Goal: Task Accomplishment & Management: Use online tool/utility

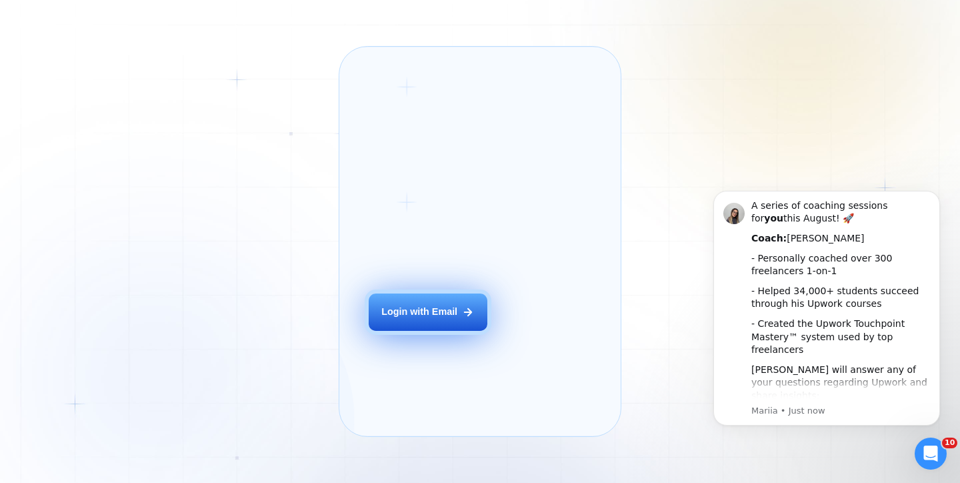
click at [446, 319] on div "Login with Email" at bounding box center [419, 311] width 76 height 13
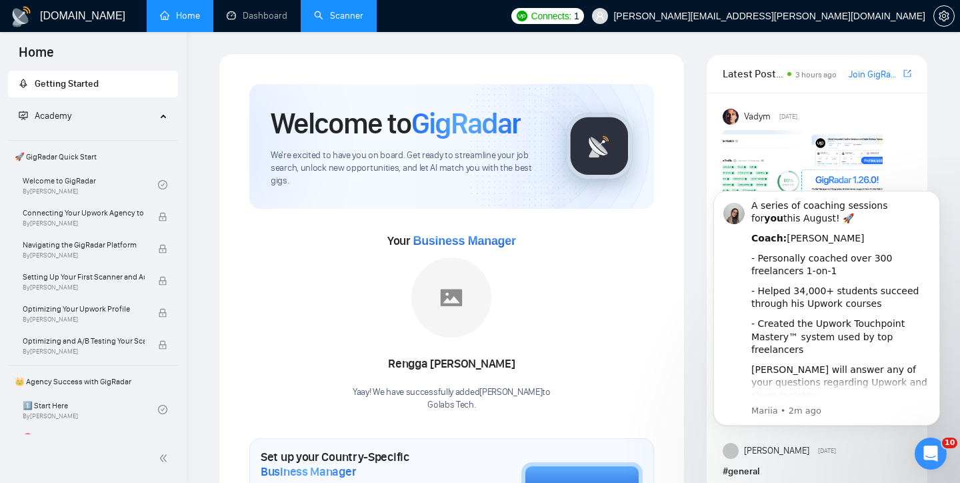
click at [359, 21] on link "Scanner" at bounding box center [338, 15] width 49 height 11
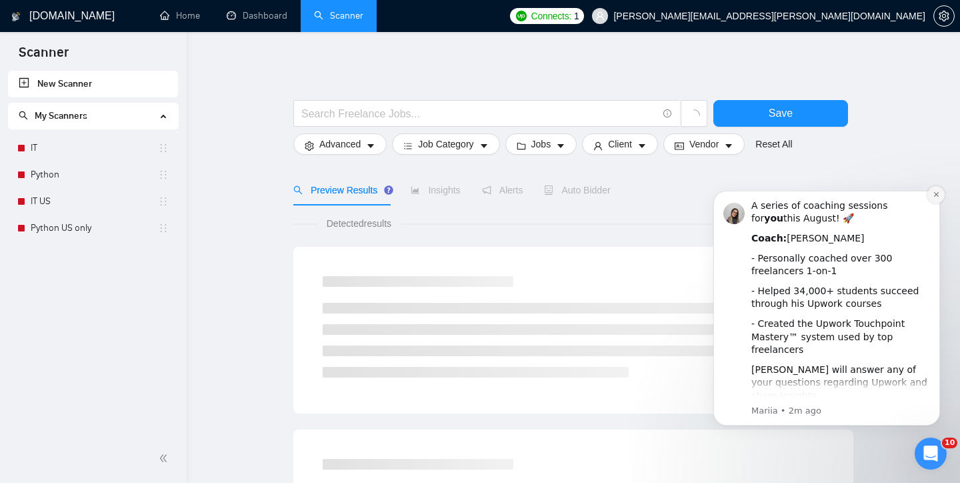
click at [939, 194] on icon "Dismiss notification" at bounding box center [936, 194] width 7 height 7
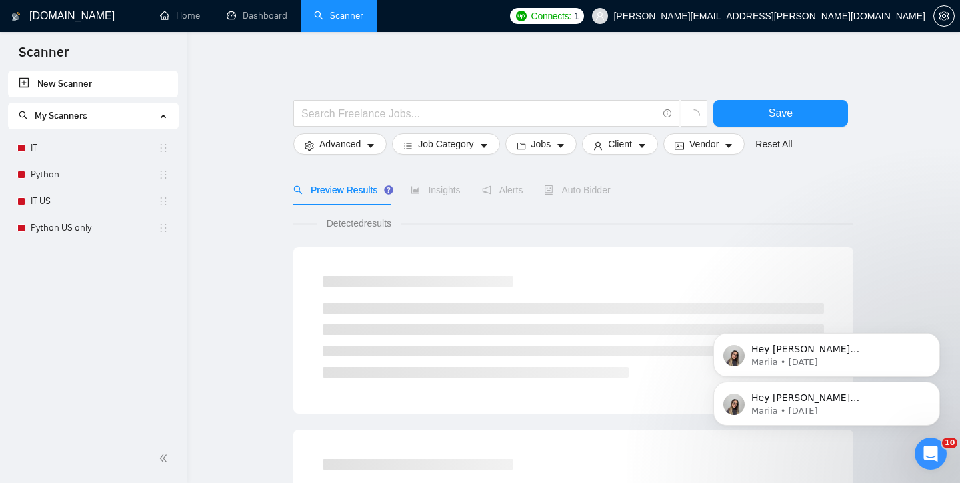
click at [599, 193] on span "Auto Bidder" at bounding box center [577, 190] width 66 height 11
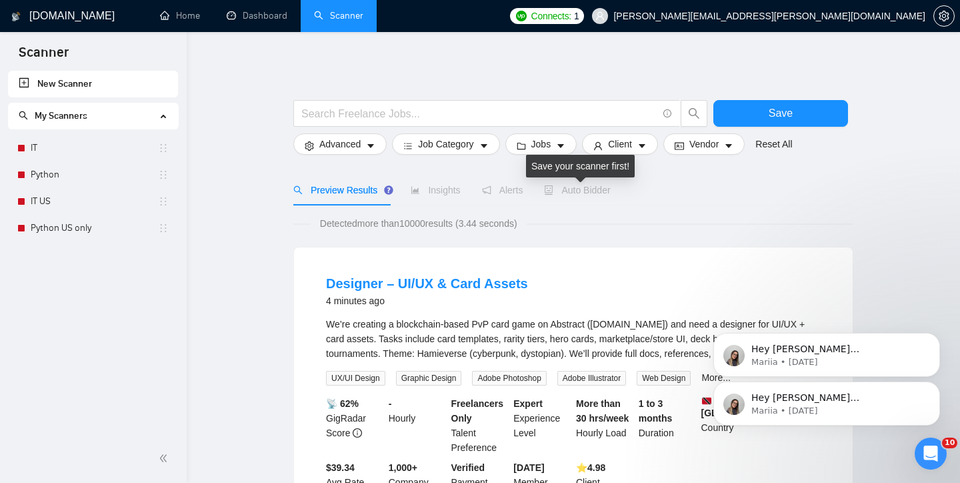
click at [599, 193] on span "Auto Bidder" at bounding box center [577, 190] width 66 height 11
click at [575, 195] on span "Auto Bidder" at bounding box center [577, 190] width 66 height 11
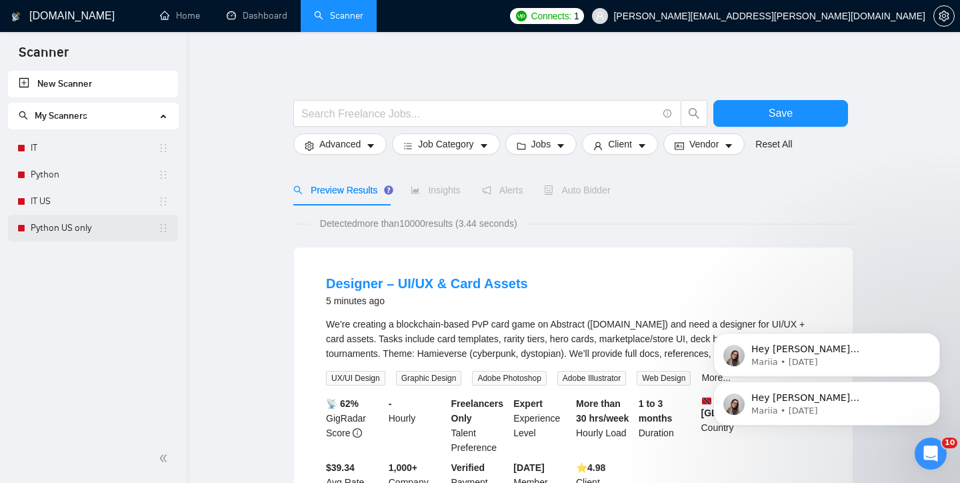
click at [56, 227] on link "Python US only" at bounding box center [94, 228] width 127 height 27
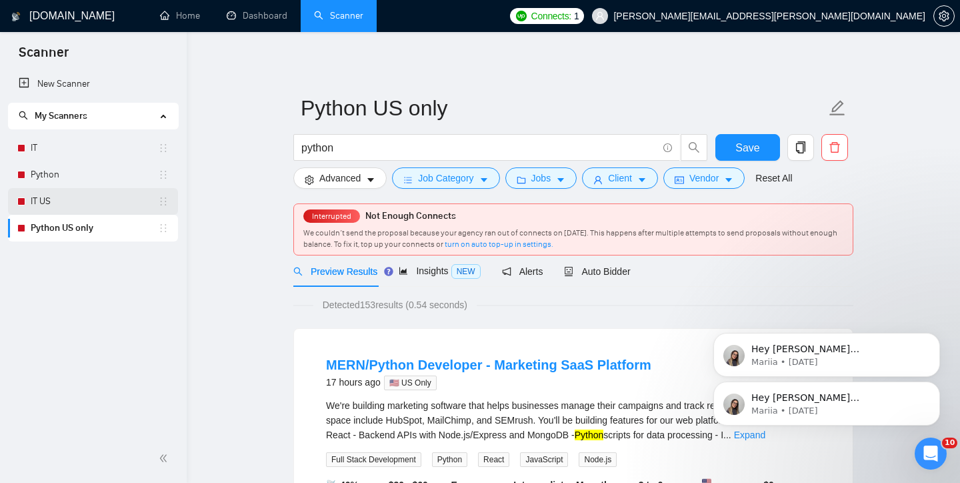
click at [49, 207] on link "IT US" at bounding box center [94, 201] width 127 height 27
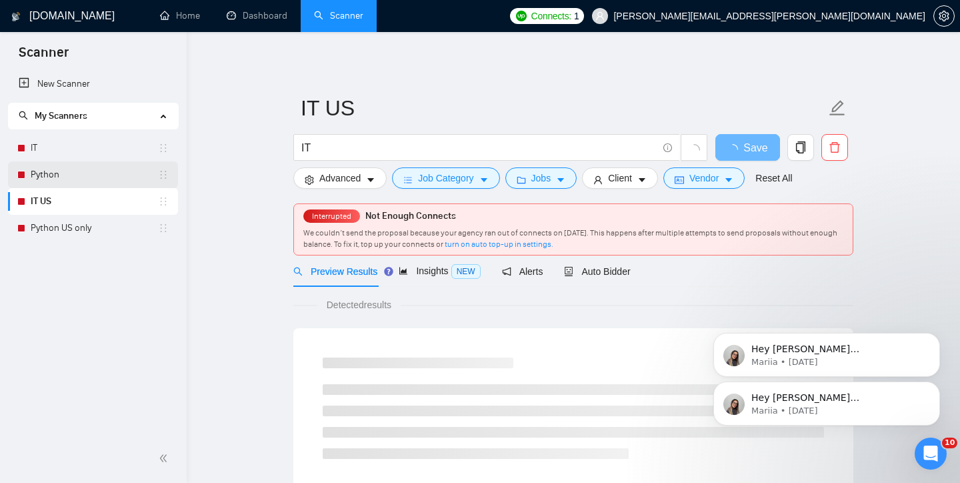
click at [59, 179] on link "Python" at bounding box center [94, 174] width 127 height 27
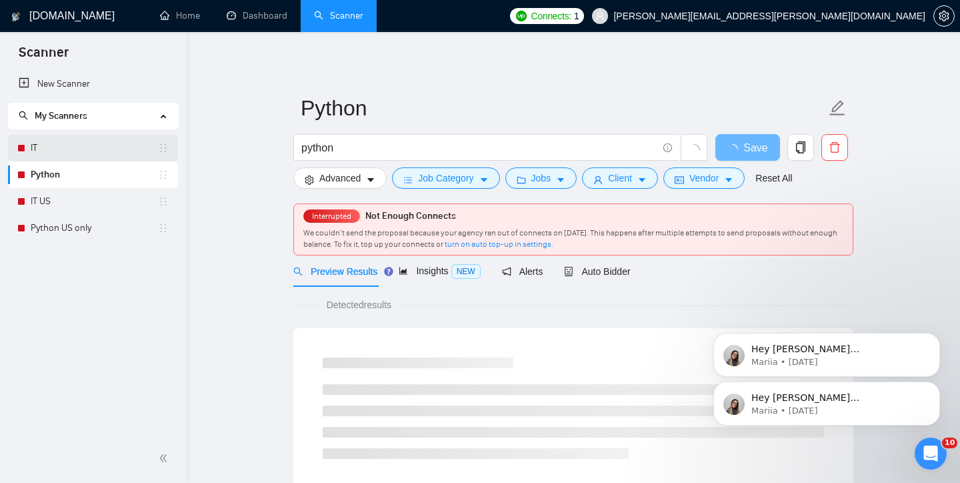
click at [61, 145] on link "IT" at bounding box center [94, 148] width 127 height 27
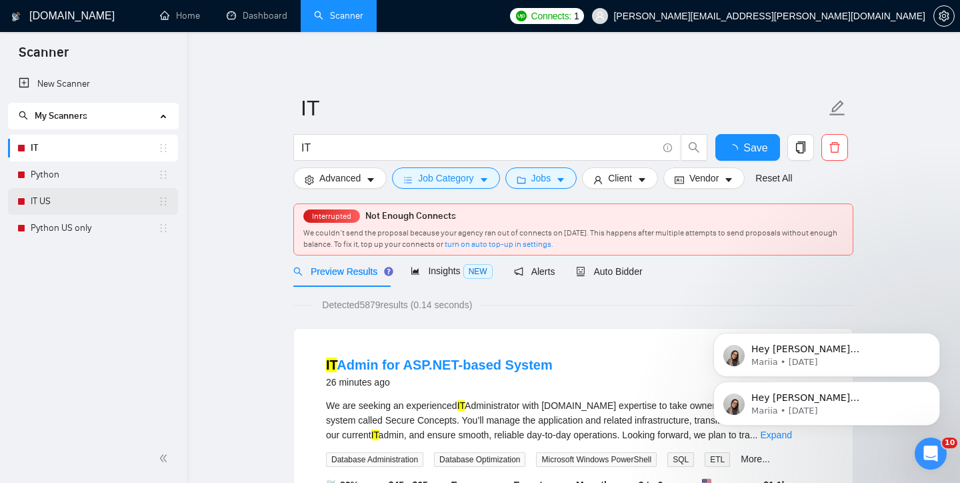
click at [52, 196] on link "IT US" at bounding box center [94, 201] width 127 height 27
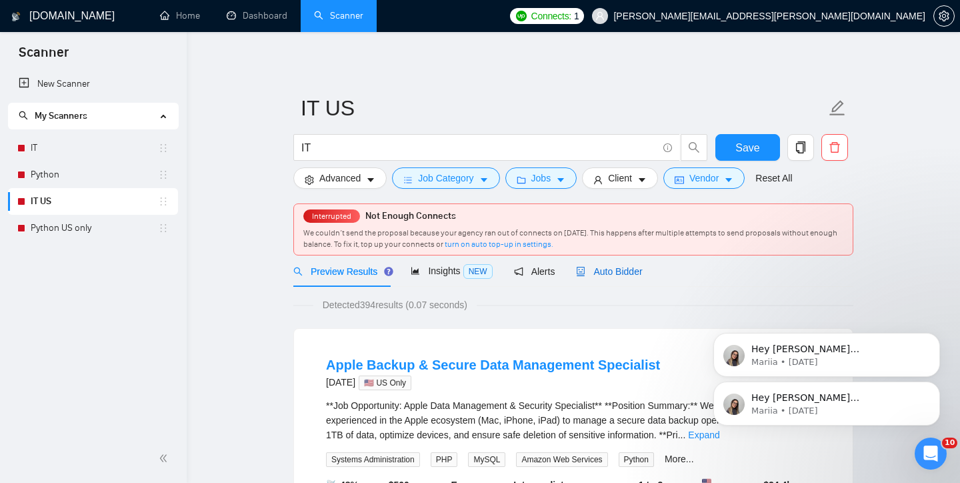
click at [606, 274] on span "Auto Bidder" at bounding box center [609, 271] width 66 height 11
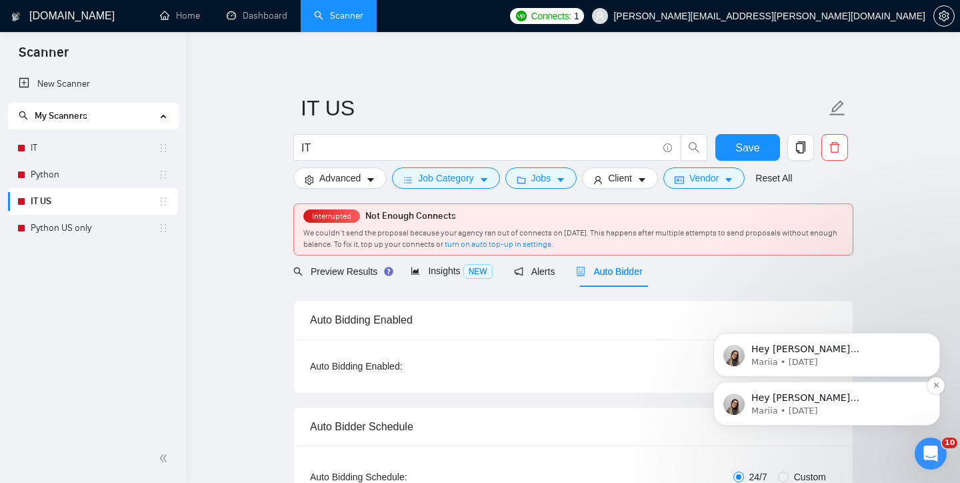
click at [794, 413] on p "Mariia • [DATE]" at bounding box center [837, 411] width 172 height 12
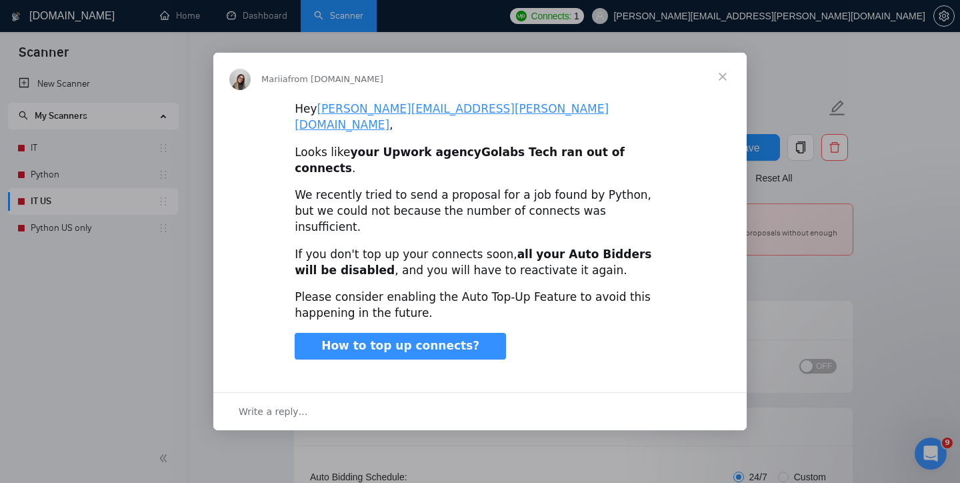
click at [723, 101] on span "Close" at bounding box center [723, 77] width 48 height 48
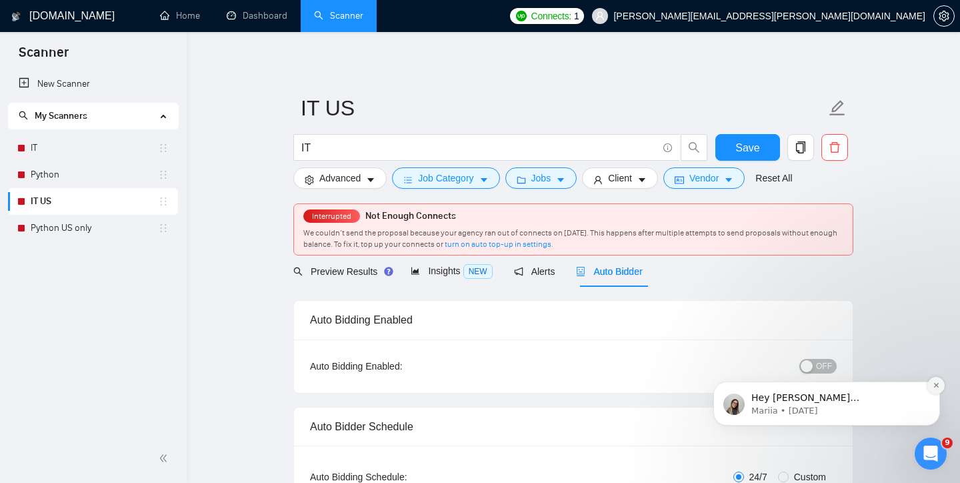
click at [933, 391] on button "Dismiss notification" at bounding box center [935, 385] width 17 height 17
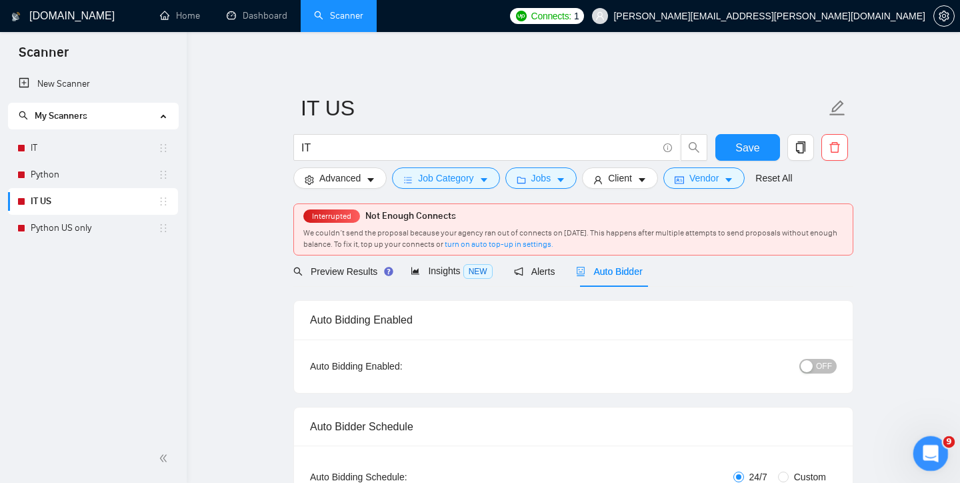
click at [927, 467] on div "Open Intercom Messenger" at bounding box center [929, 451] width 44 height 44
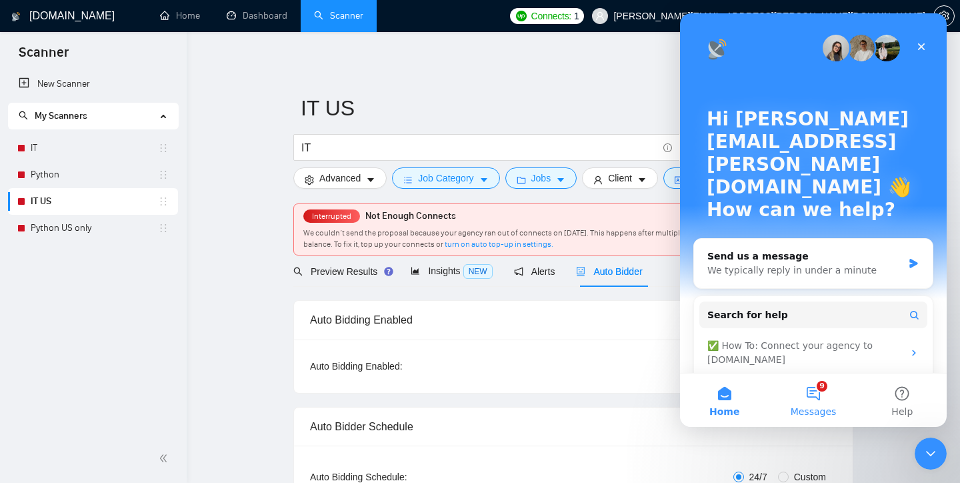
click at [801, 410] on span "Messages" at bounding box center [814, 411] width 46 height 9
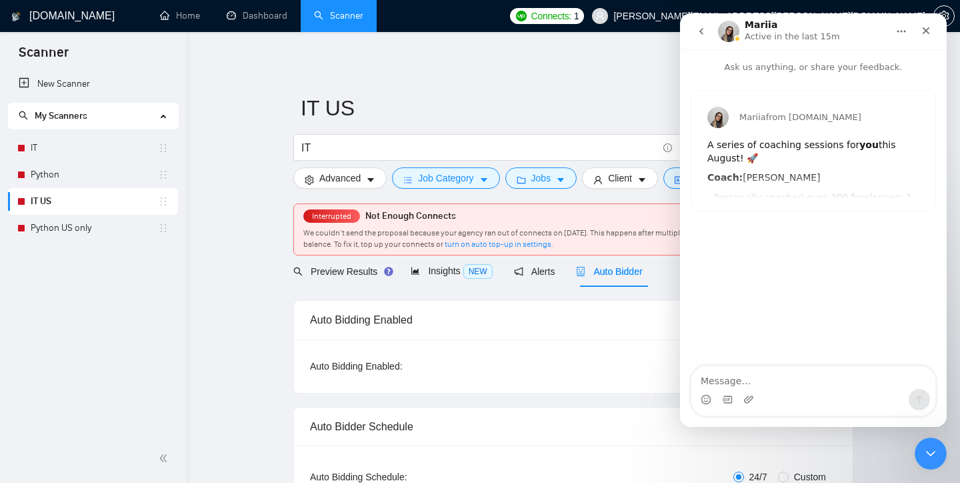
click at [701, 30] on icon "go back" at bounding box center [701, 31] width 11 height 11
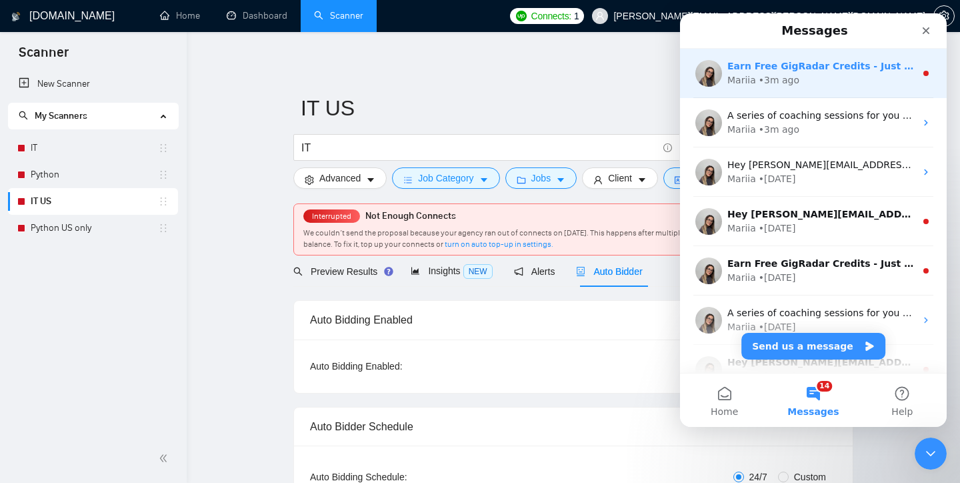
click at [783, 83] on div "• 3m ago" at bounding box center [779, 80] width 41 height 14
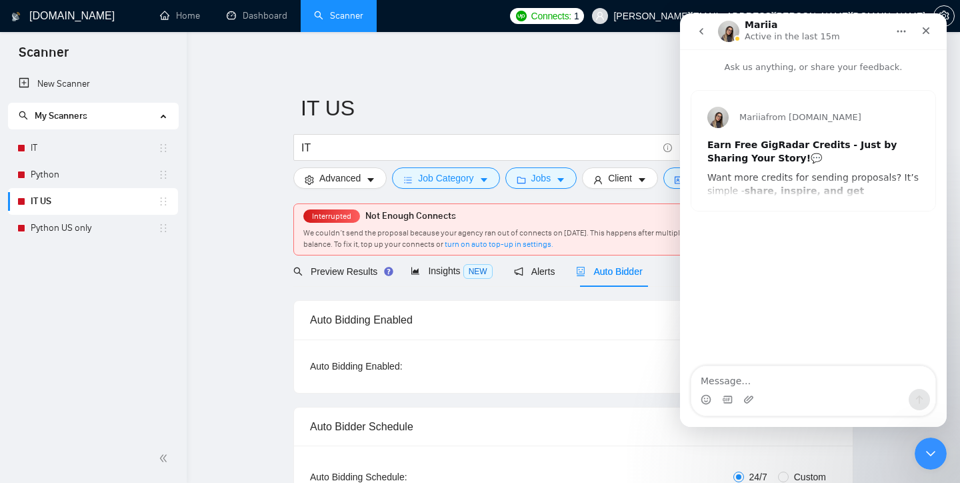
click at [703, 31] on icon "go back" at bounding box center [701, 31] width 11 height 11
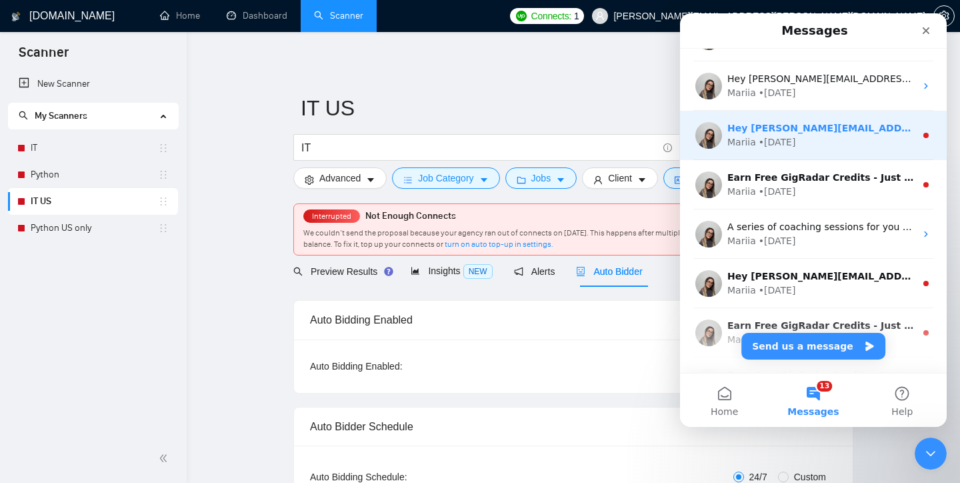
scroll to position [87, 0]
click at [763, 150] on div "Hey [PERSON_NAME][EMAIL_ADDRESS][PERSON_NAME][DOMAIN_NAME], Looks like your Upw…" at bounding box center [813, 133] width 267 height 49
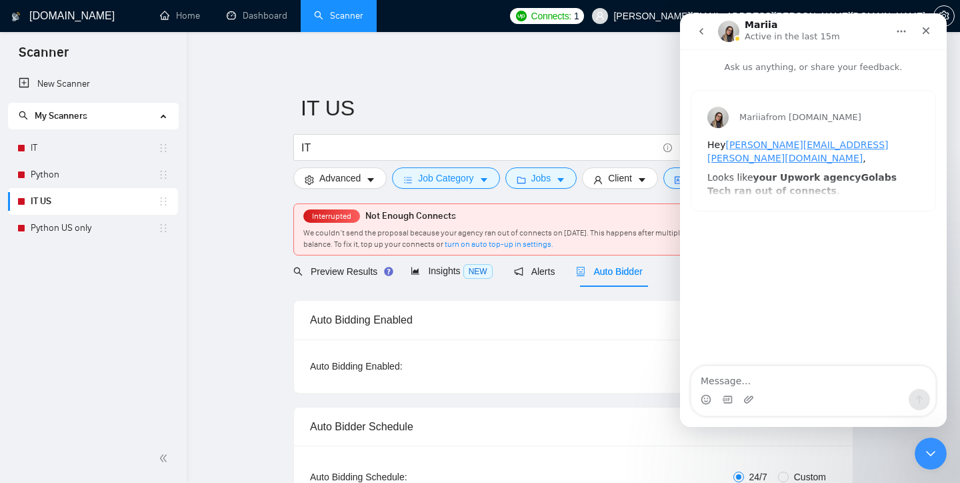
click at [705, 31] on icon "go back" at bounding box center [701, 31] width 11 height 11
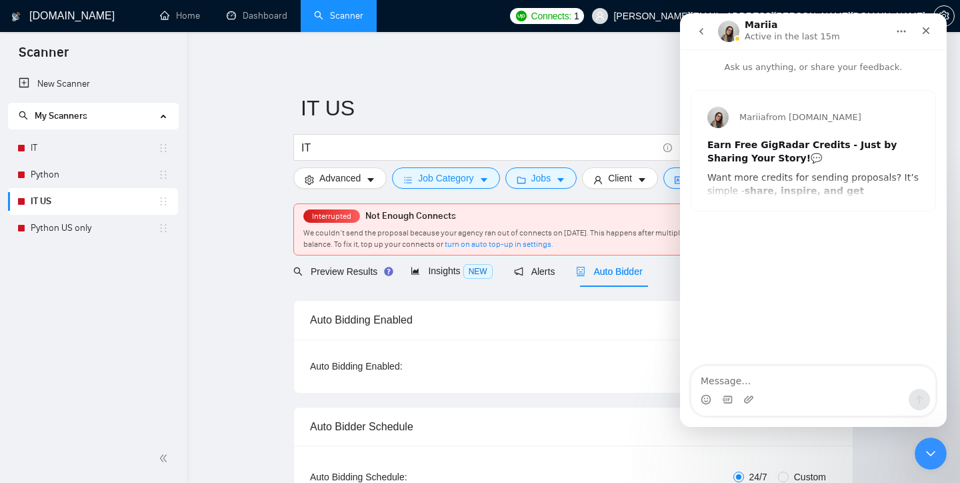
click at [709, 33] on button "go back" at bounding box center [701, 31] width 25 height 25
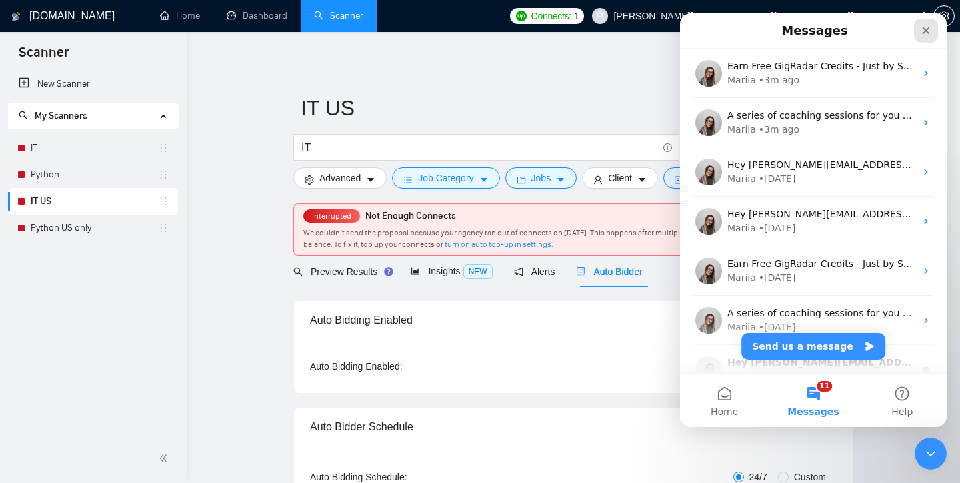
click at [929, 26] on icon "Close" at bounding box center [926, 30] width 11 height 11
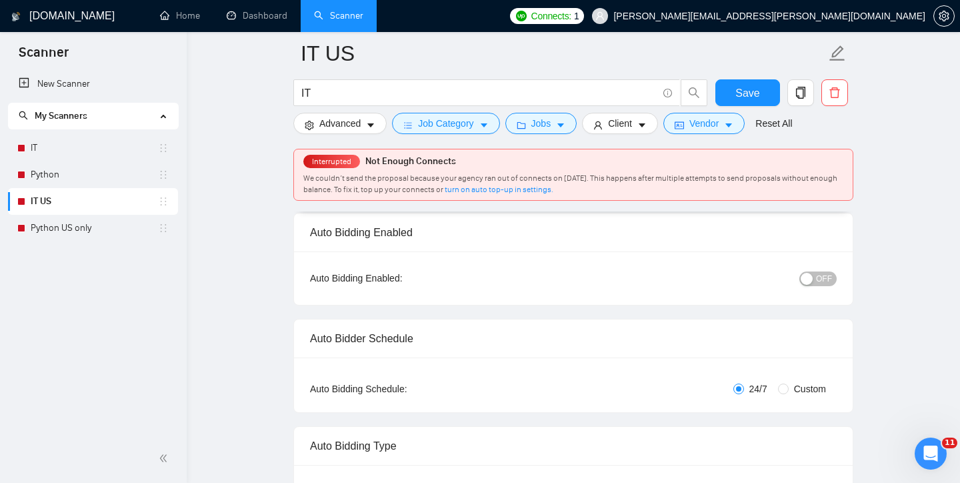
scroll to position [74, 0]
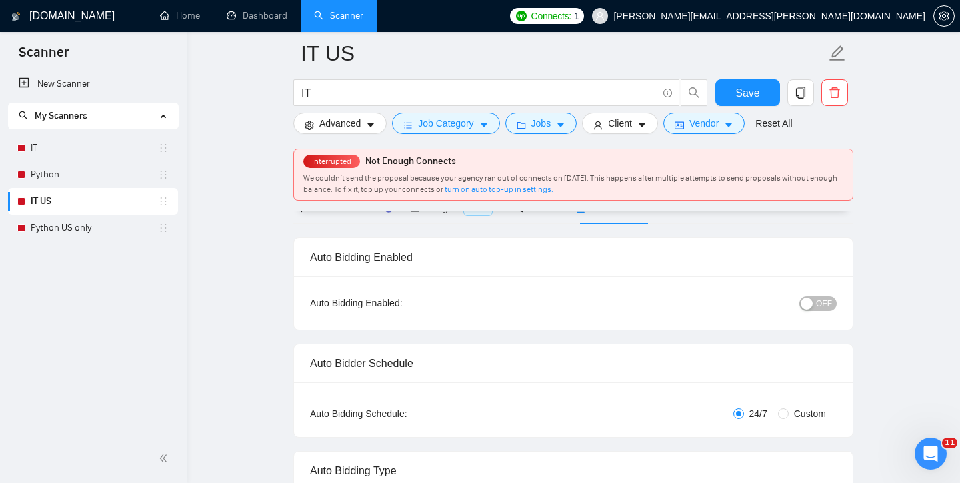
click at [822, 309] on span "OFF" at bounding box center [824, 303] width 16 height 15
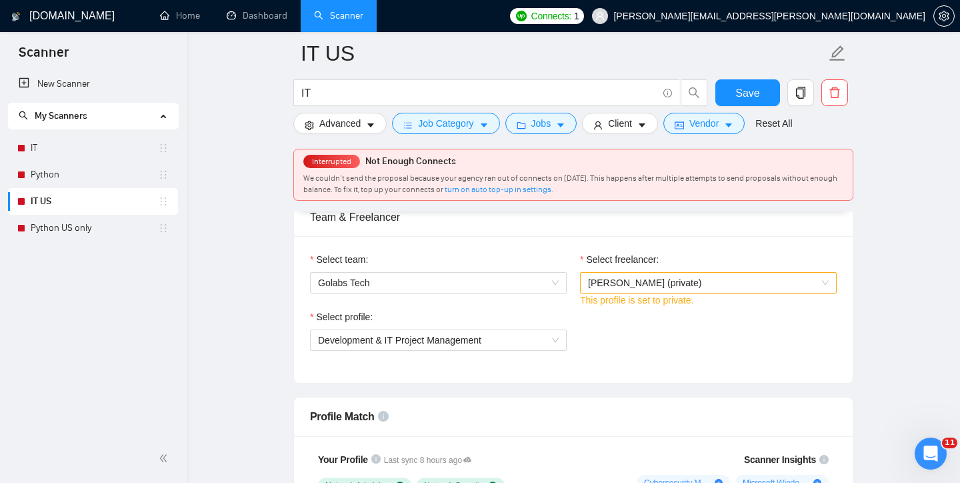
scroll to position [682, 0]
click at [704, 277] on span "[PERSON_NAME] (private)" at bounding box center [708, 283] width 241 height 20
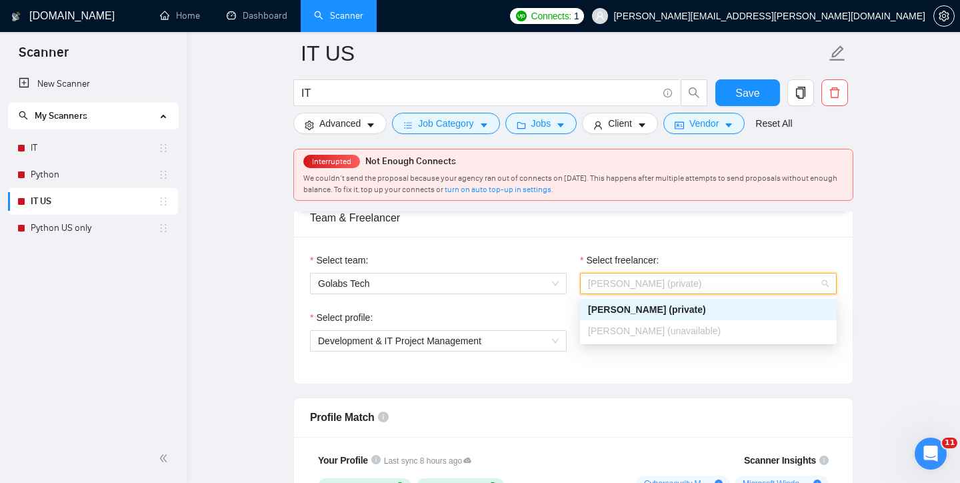
click at [623, 376] on div "Select team: Golabs Tech Select freelancer: [PERSON_NAME] (private) This profil…" at bounding box center [573, 310] width 559 height 147
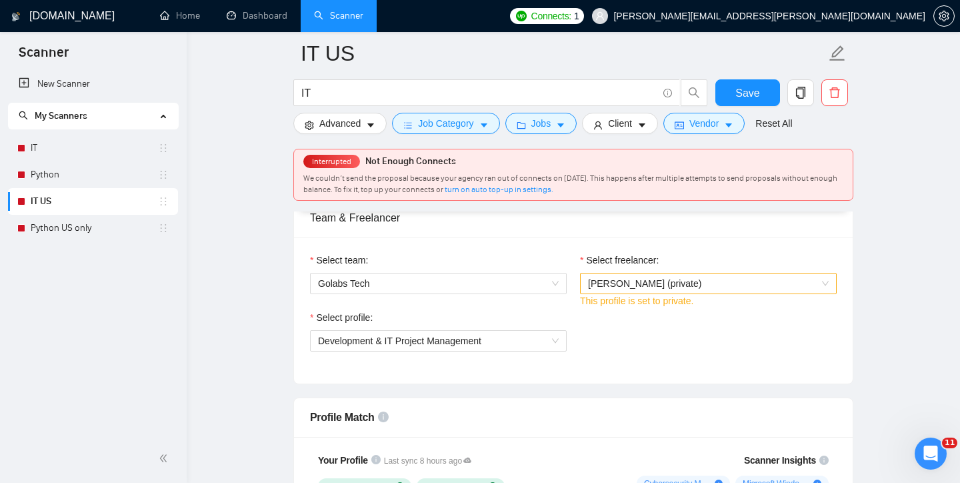
click at [606, 276] on span "[PERSON_NAME] (private)" at bounding box center [708, 283] width 241 height 20
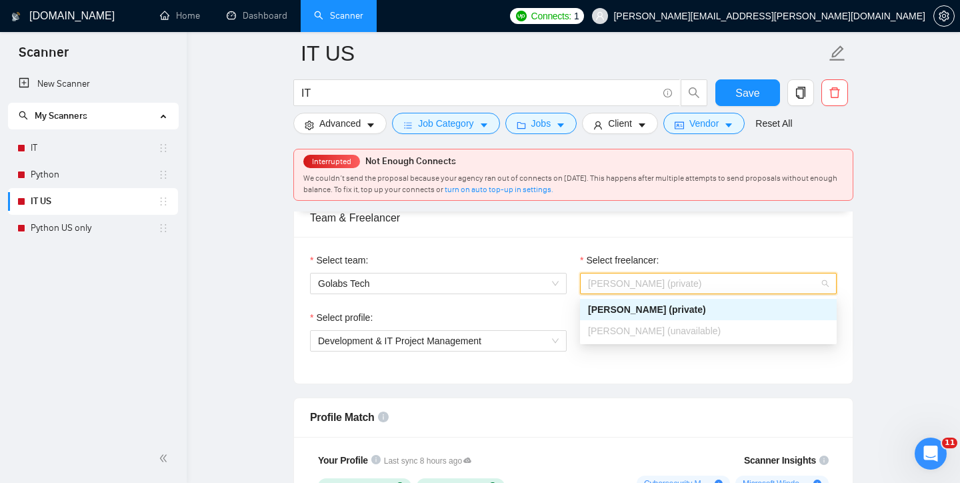
click at [542, 251] on div "Select team: Golabs Tech Select freelancer: [PERSON_NAME] (private) This profil…" at bounding box center [573, 310] width 559 height 147
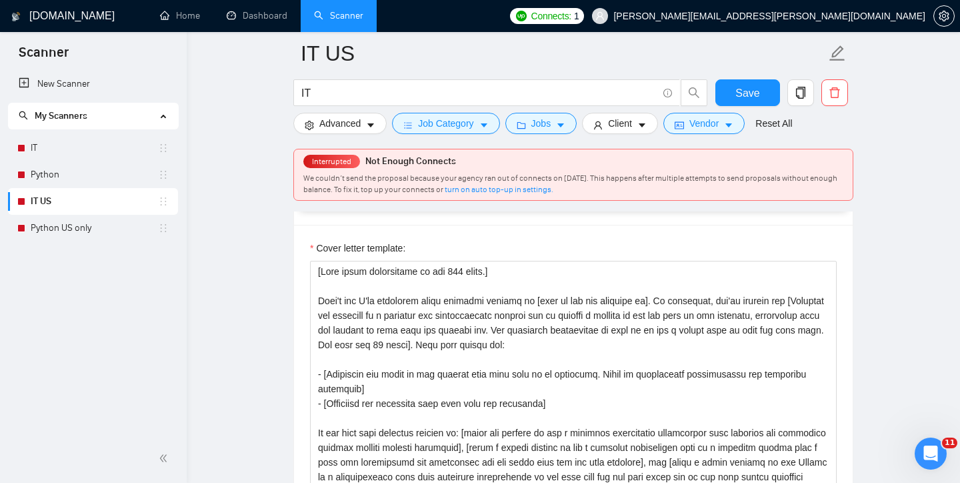
scroll to position [1497, 0]
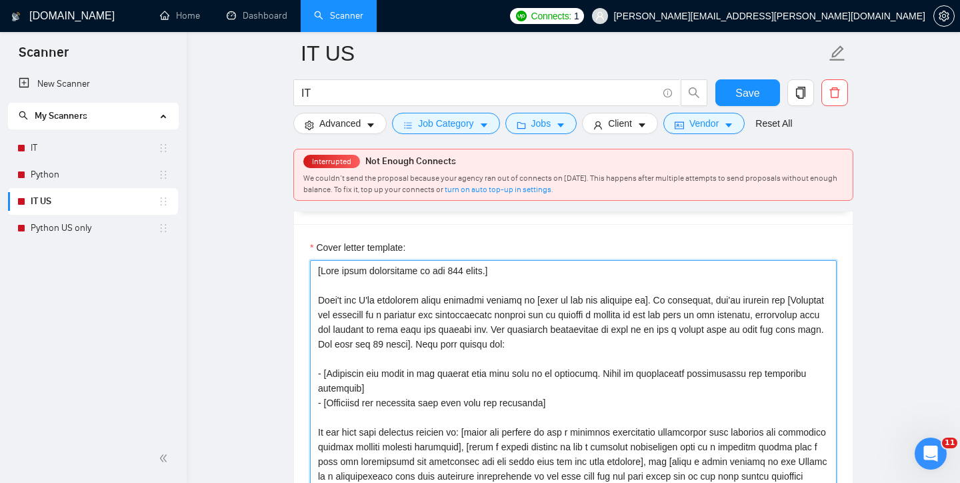
click at [413, 289] on textarea "Cover letter template:" at bounding box center [573, 410] width 527 height 300
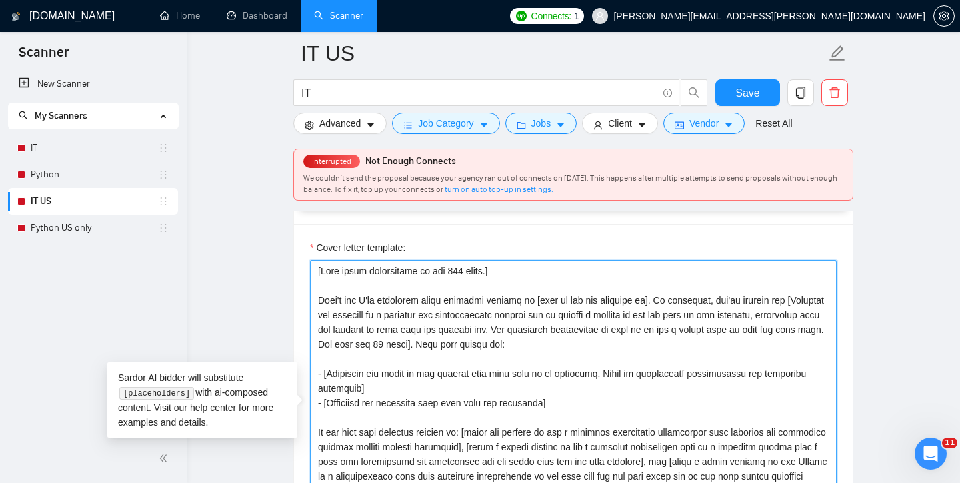
click at [319, 301] on textarea "Cover letter template:" at bounding box center [573, 410] width 527 height 300
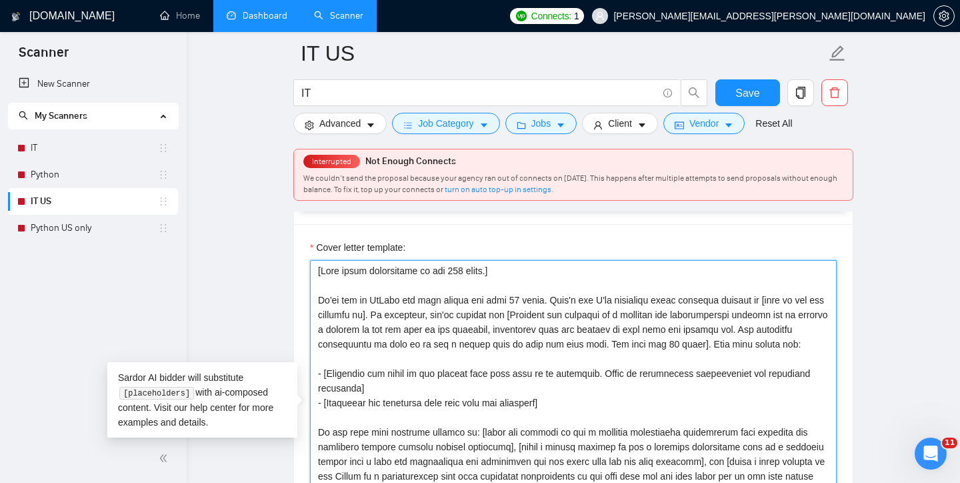
type textarea "[Keep whole description to max 500 words.] We're new to UpWork but have worked …"
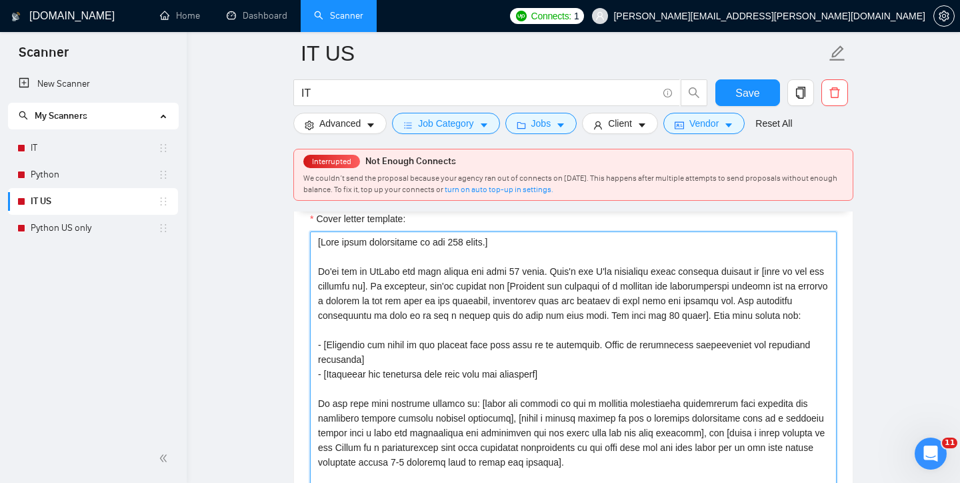
scroll to position [1527, 0]
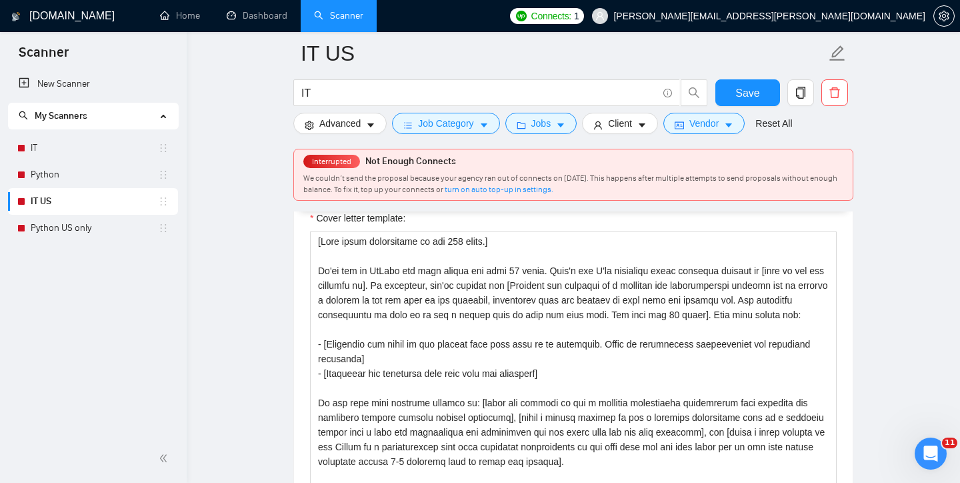
click at [306, 278] on div "Cover letter template:" at bounding box center [573, 379] width 559 height 368
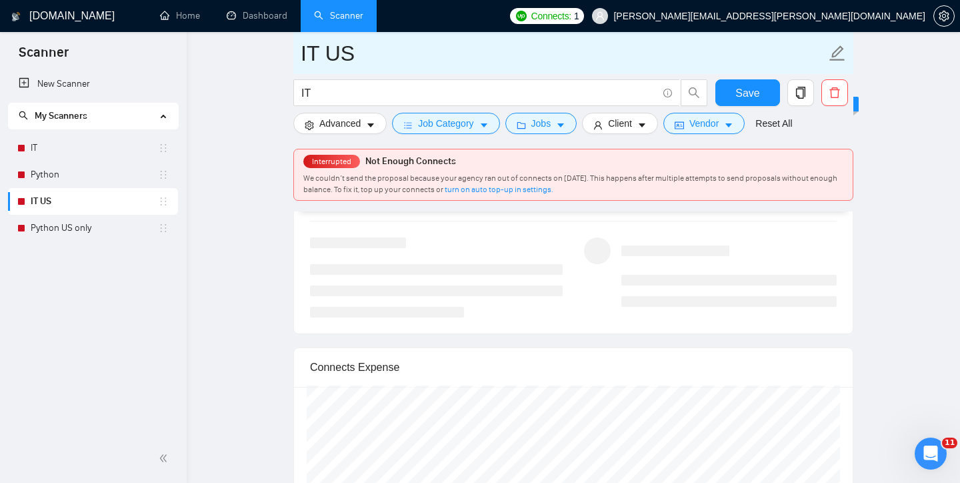
scroll to position [2450, 0]
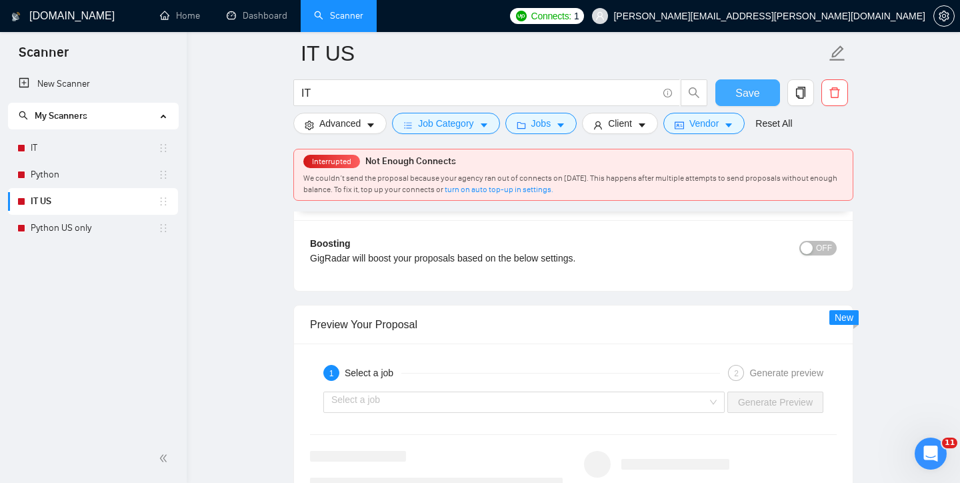
click at [741, 92] on span "Save" at bounding box center [747, 93] width 24 height 17
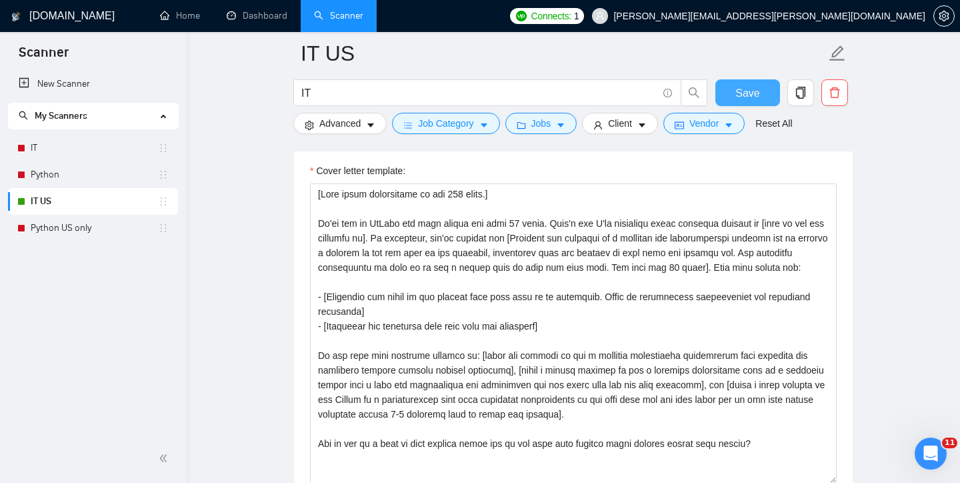
scroll to position [1509, 0]
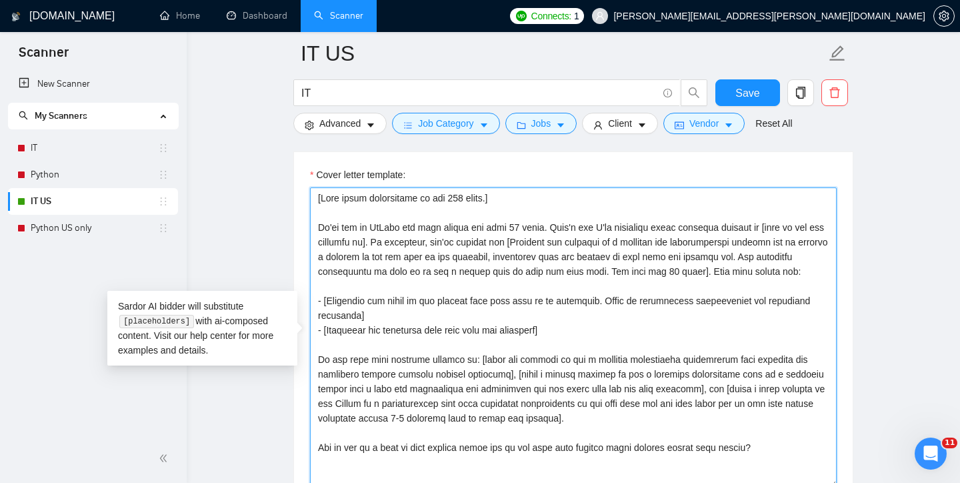
drag, startPoint x: 564, startPoint y: 228, endPoint x: 312, endPoint y: 230, distance: 252.0
click at [312, 230] on textarea "Cover letter template:" at bounding box center [573, 337] width 527 height 300
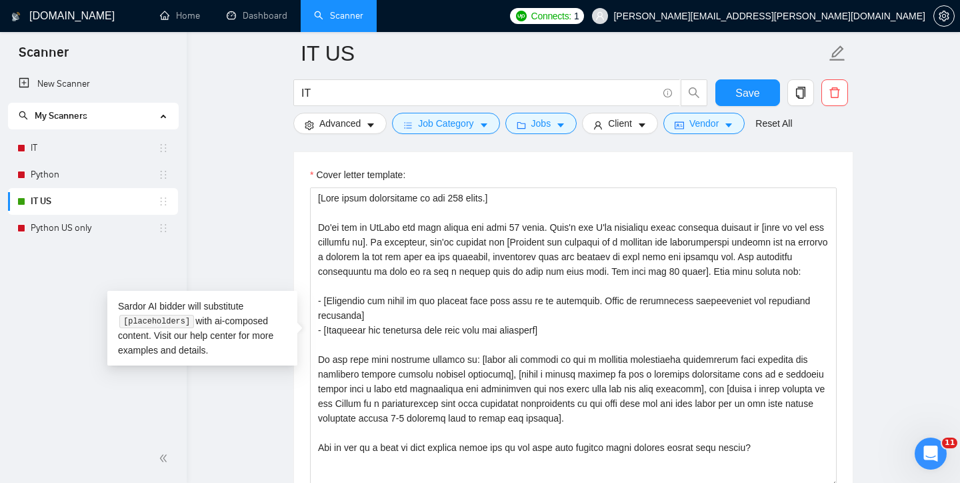
click at [239, 218] on main "IT US IT Save Advanced Job Category Jobs Client Vendor Reset All Preview Result…" at bounding box center [573, 358] width 731 height 3628
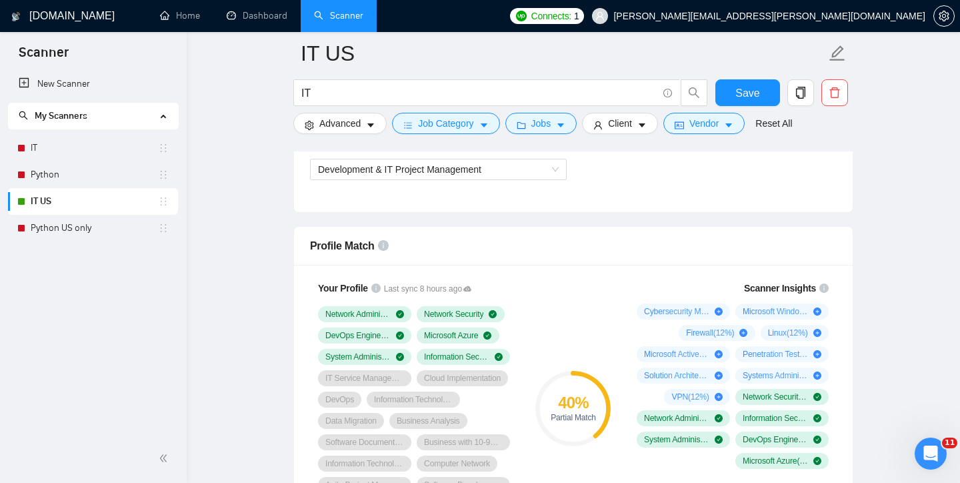
scroll to position [0, 0]
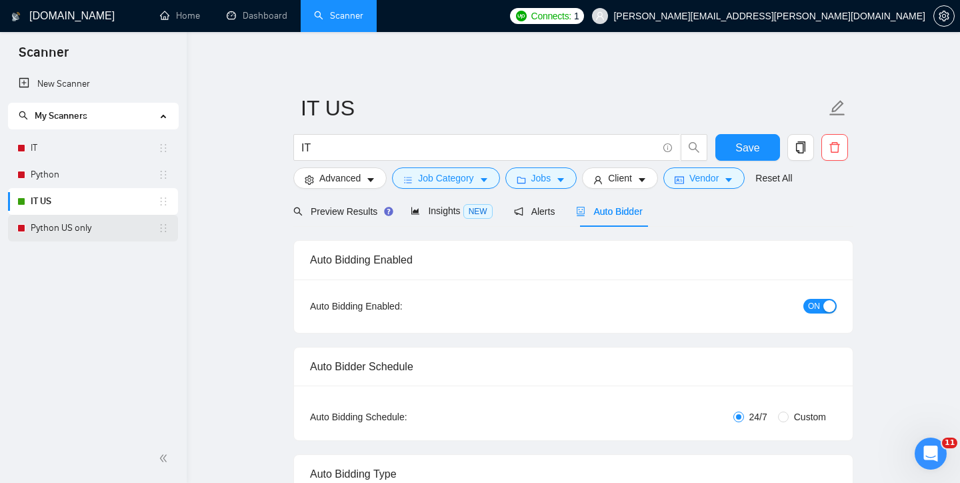
click at [47, 231] on link "Python US only" at bounding box center [94, 228] width 127 height 27
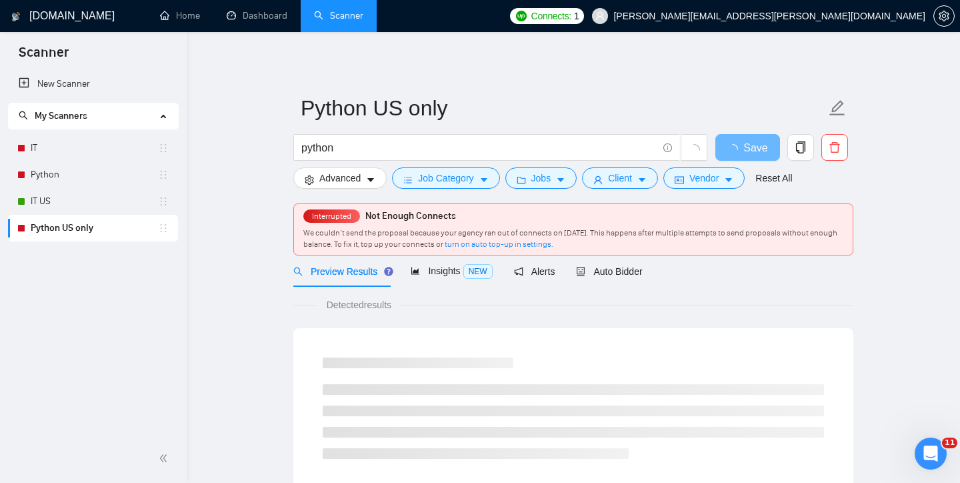
click at [47, 231] on link "Python US only" at bounding box center [94, 228] width 127 height 27
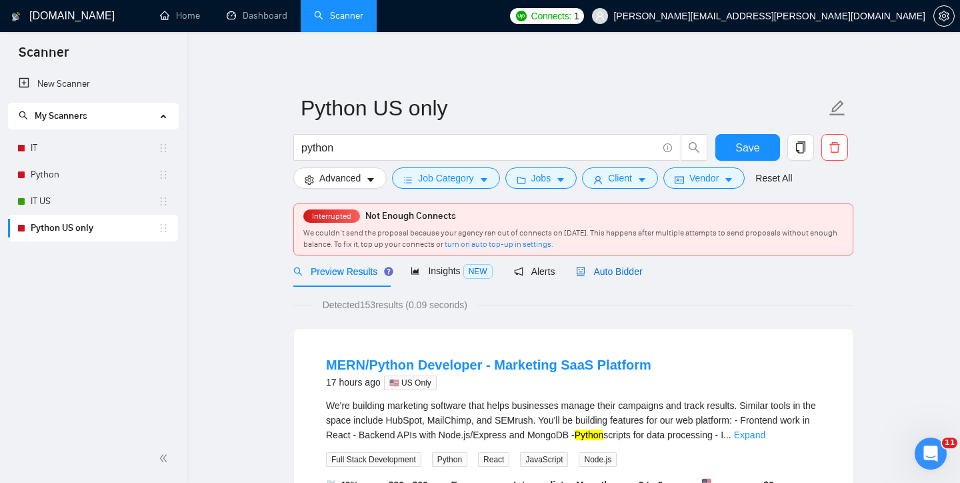
click at [610, 271] on span "Auto Bidder" at bounding box center [609, 271] width 66 height 11
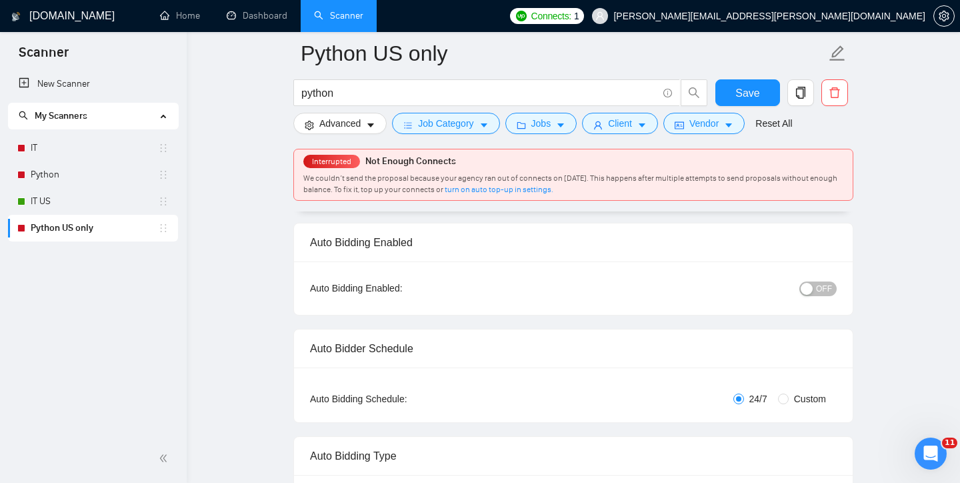
click at [803, 289] on div "button" at bounding box center [807, 289] width 12 height 12
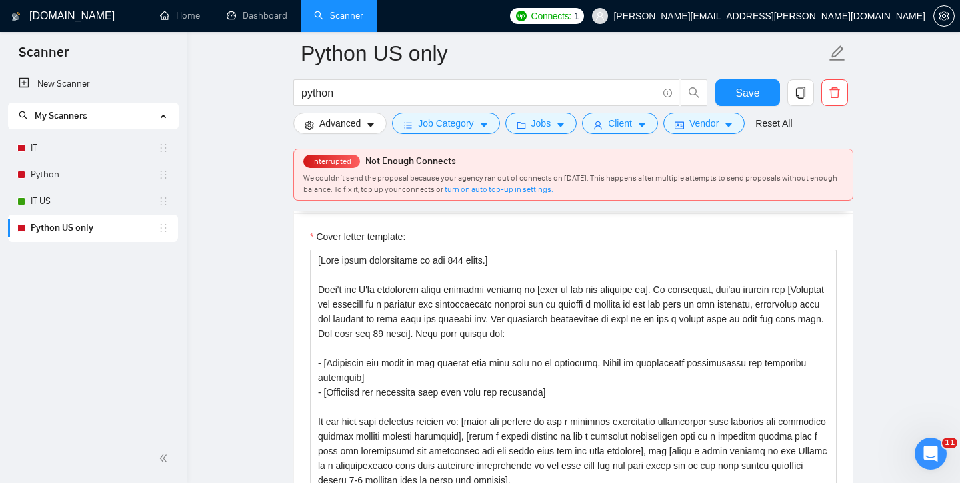
scroll to position [1487, 0]
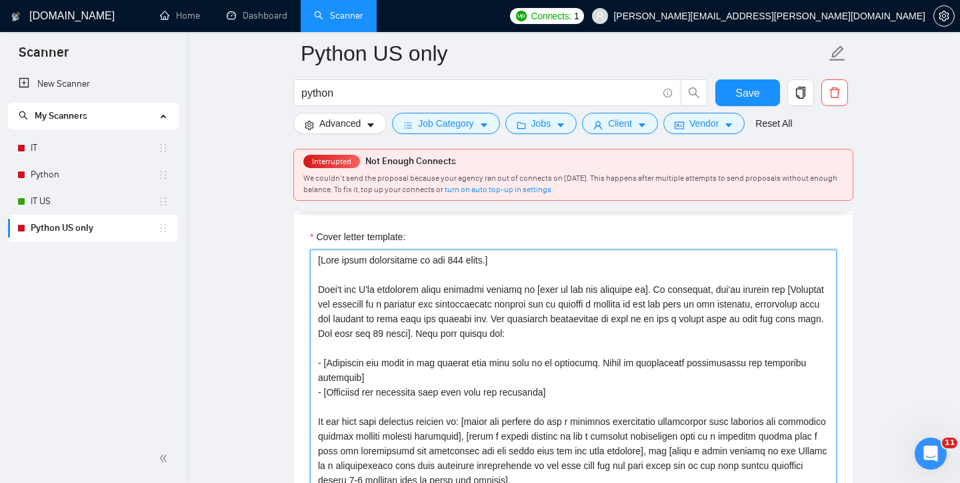
click at [321, 291] on textarea "Cover letter template:" at bounding box center [573, 399] width 527 height 300
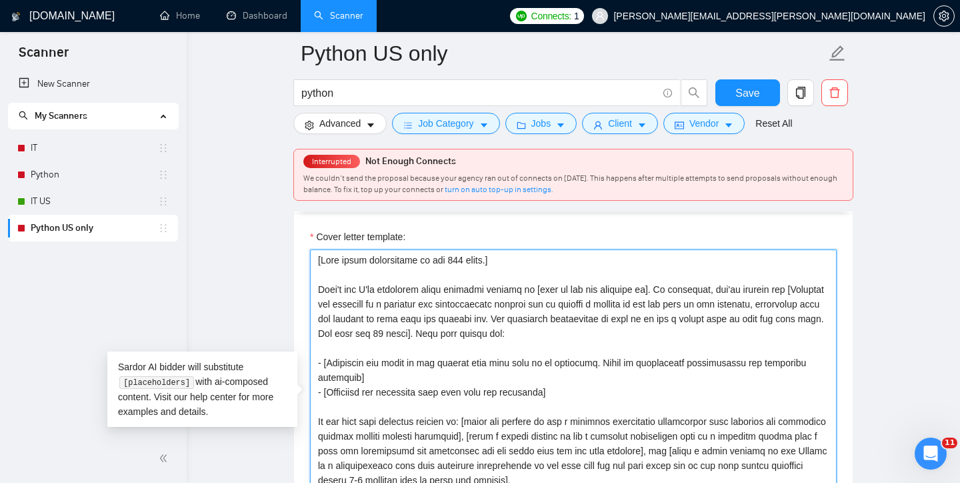
paste textarea "We're new to UpWork but have worked for over 12 years."
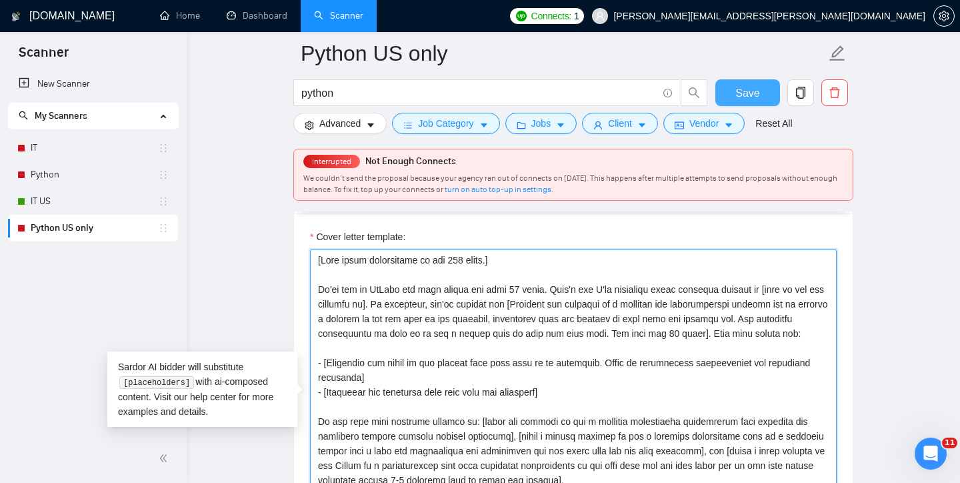
type textarea "[Keep whole description to max 500 words.] We're new to UpWork but have worked …"
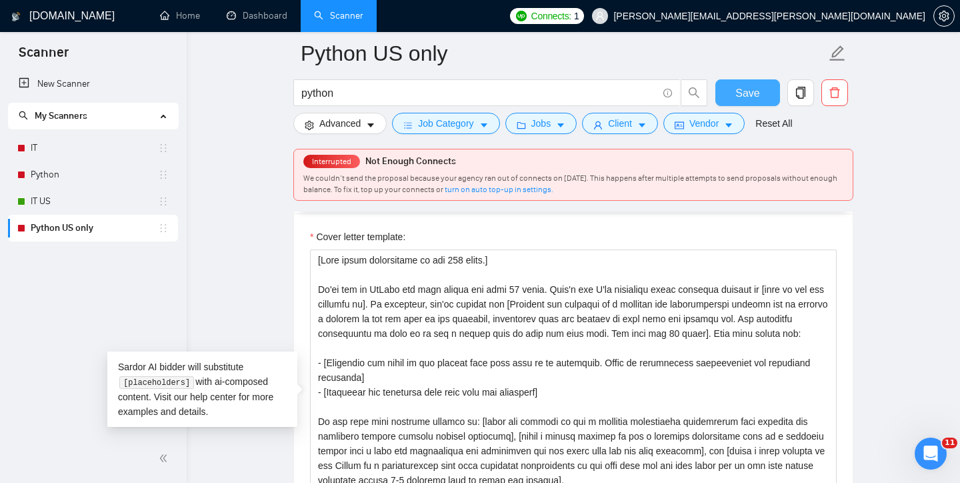
click at [735, 92] on button "Save" at bounding box center [747, 92] width 65 height 27
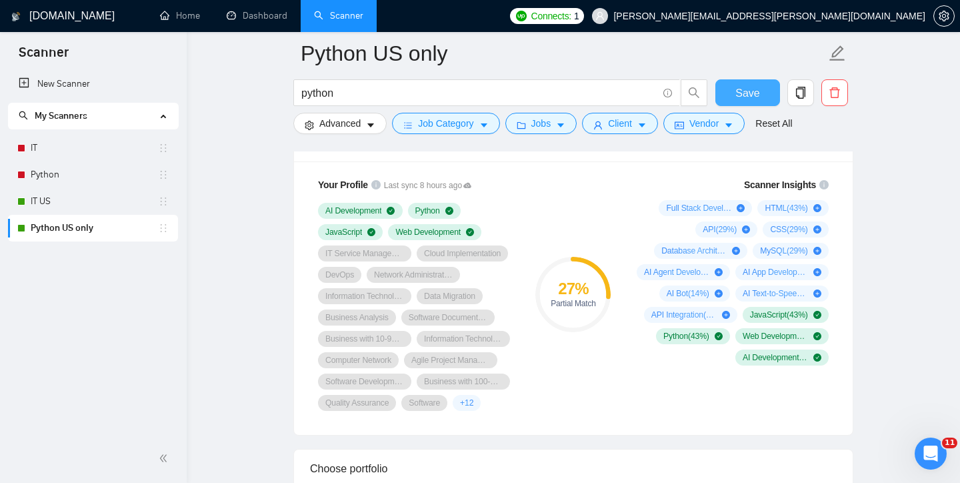
scroll to position [898, 0]
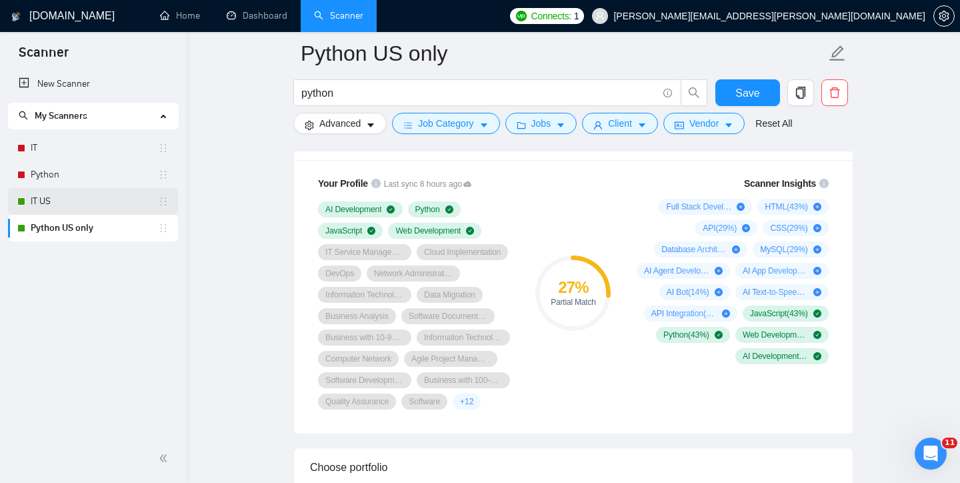
click at [87, 205] on link "IT US" at bounding box center [94, 201] width 127 height 27
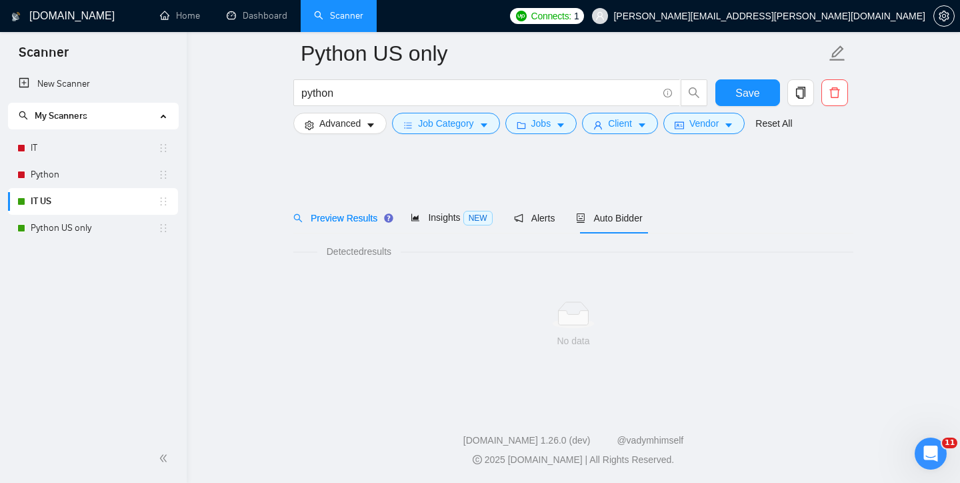
scroll to position [4, 0]
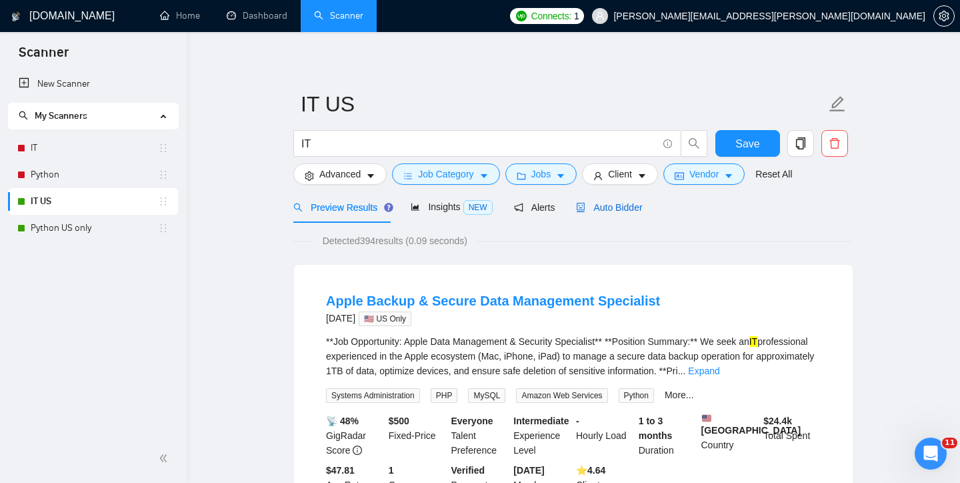
click at [599, 209] on span "Auto Bidder" at bounding box center [609, 207] width 66 height 11
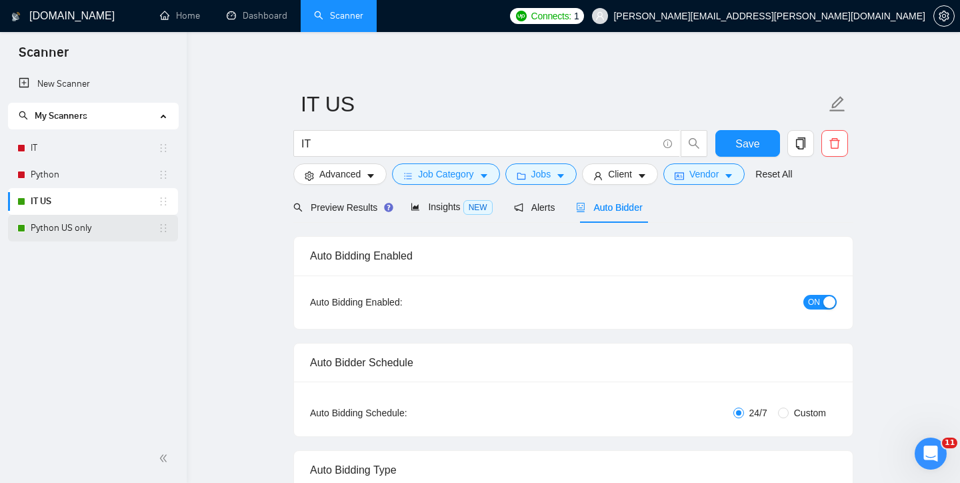
click at [45, 230] on link "Python US only" at bounding box center [94, 228] width 127 height 27
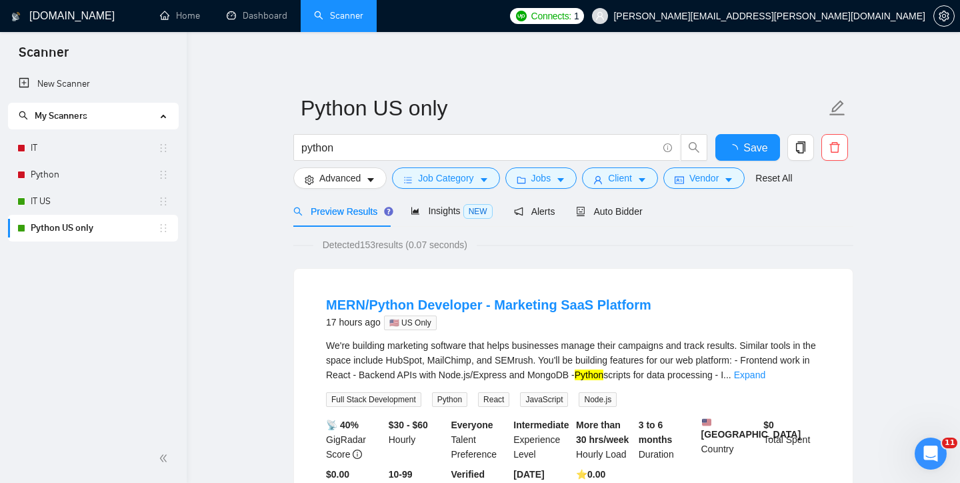
click at [657, 210] on div "Preview Results Insights NEW Alerts Auto Bidder" at bounding box center [573, 210] width 560 height 31
click at [635, 210] on span "Auto Bidder" at bounding box center [609, 211] width 66 height 11
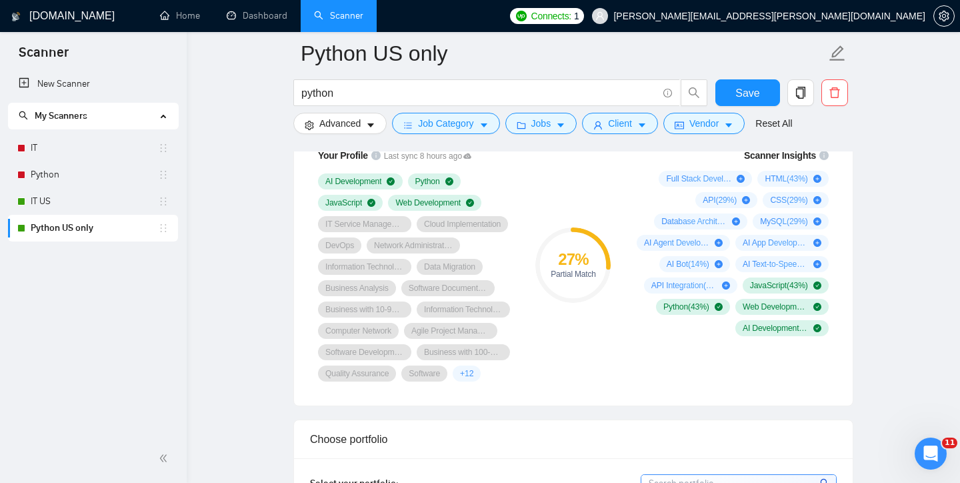
scroll to position [927, 0]
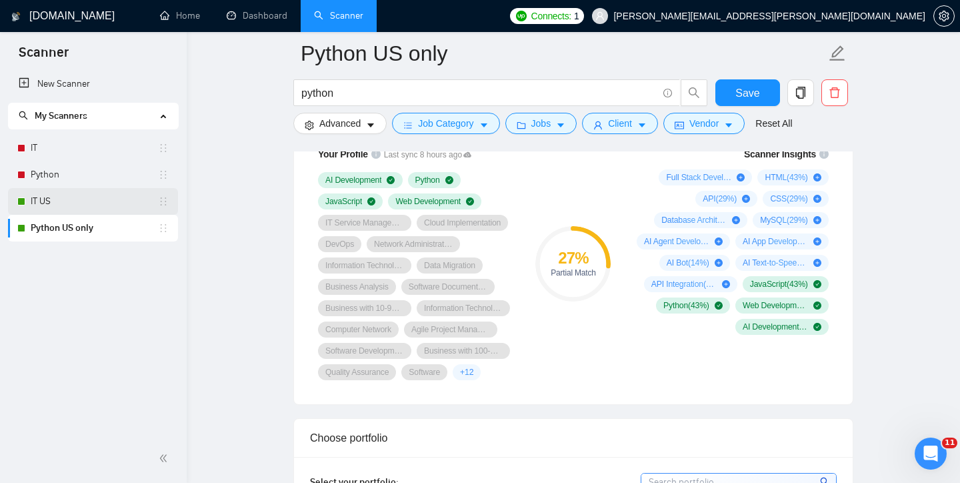
click at [56, 201] on link "IT US" at bounding box center [94, 201] width 127 height 27
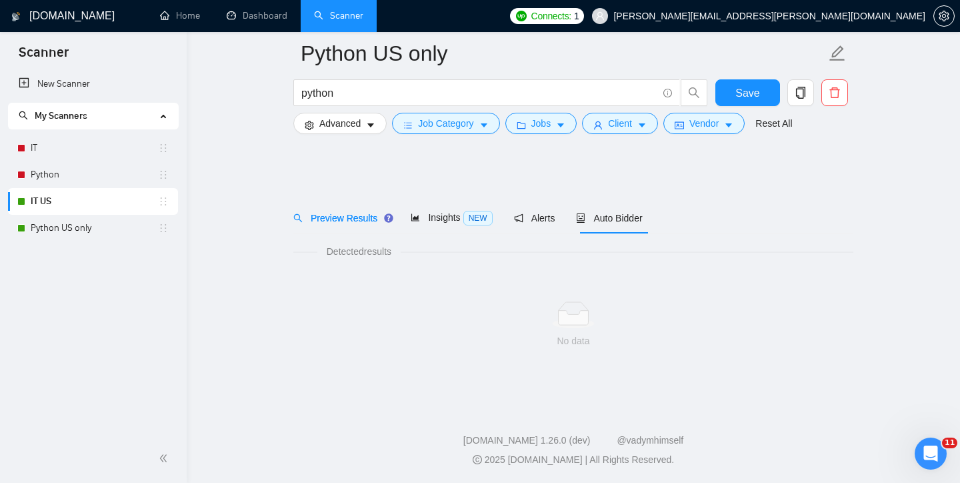
scroll to position [4, 0]
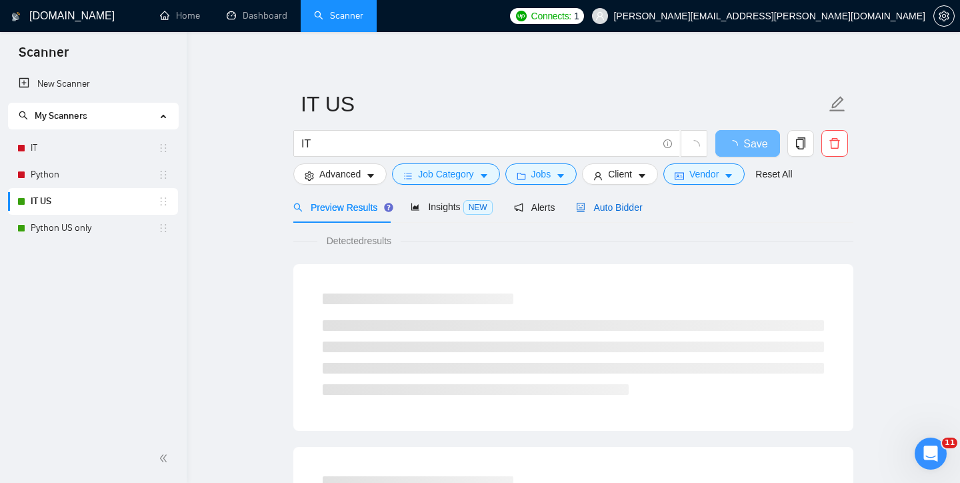
click at [608, 211] on span "Auto Bidder" at bounding box center [609, 207] width 66 height 11
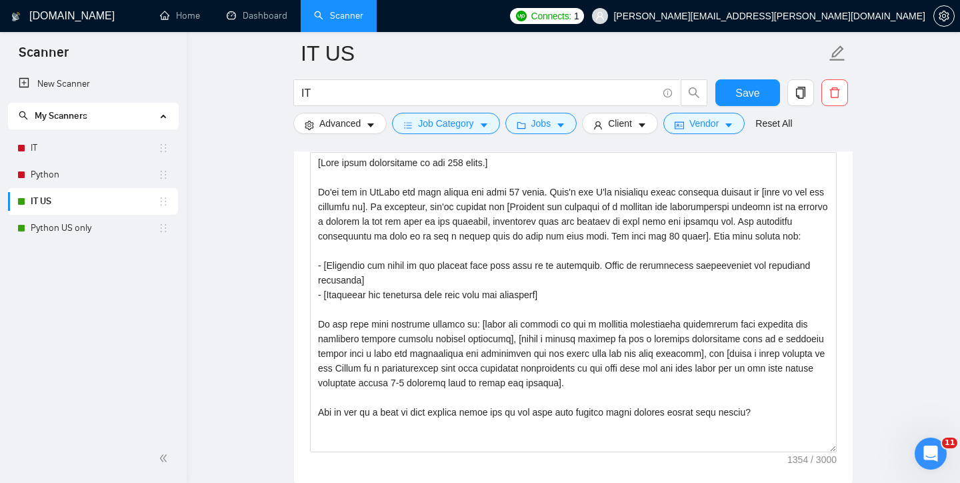
scroll to position [1549, 0]
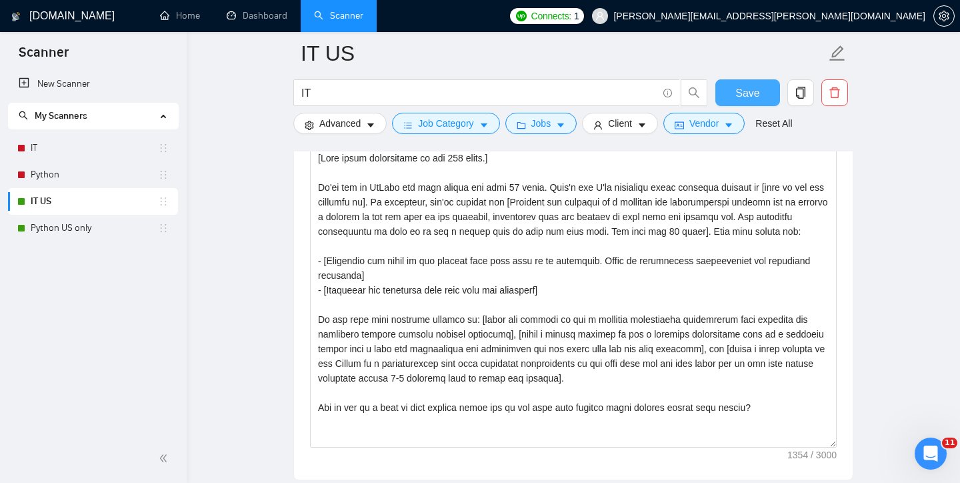
click at [743, 91] on span "Save" at bounding box center [747, 93] width 24 height 17
